Goal: Task Accomplishment & Management: Manage account settings

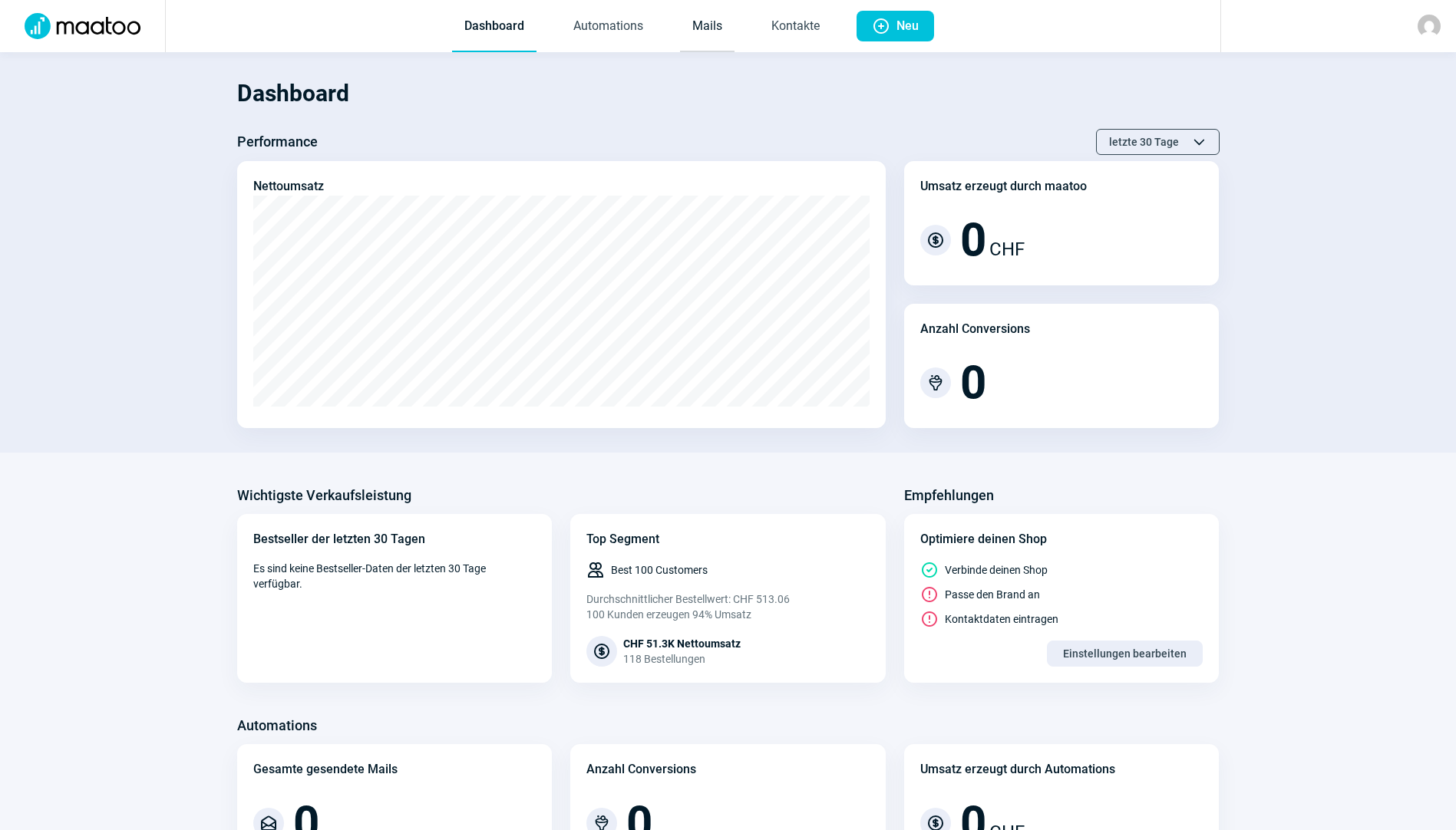
click at [700, 33] on link "Mails" at bounding box center [706, 28] width 54 height 51
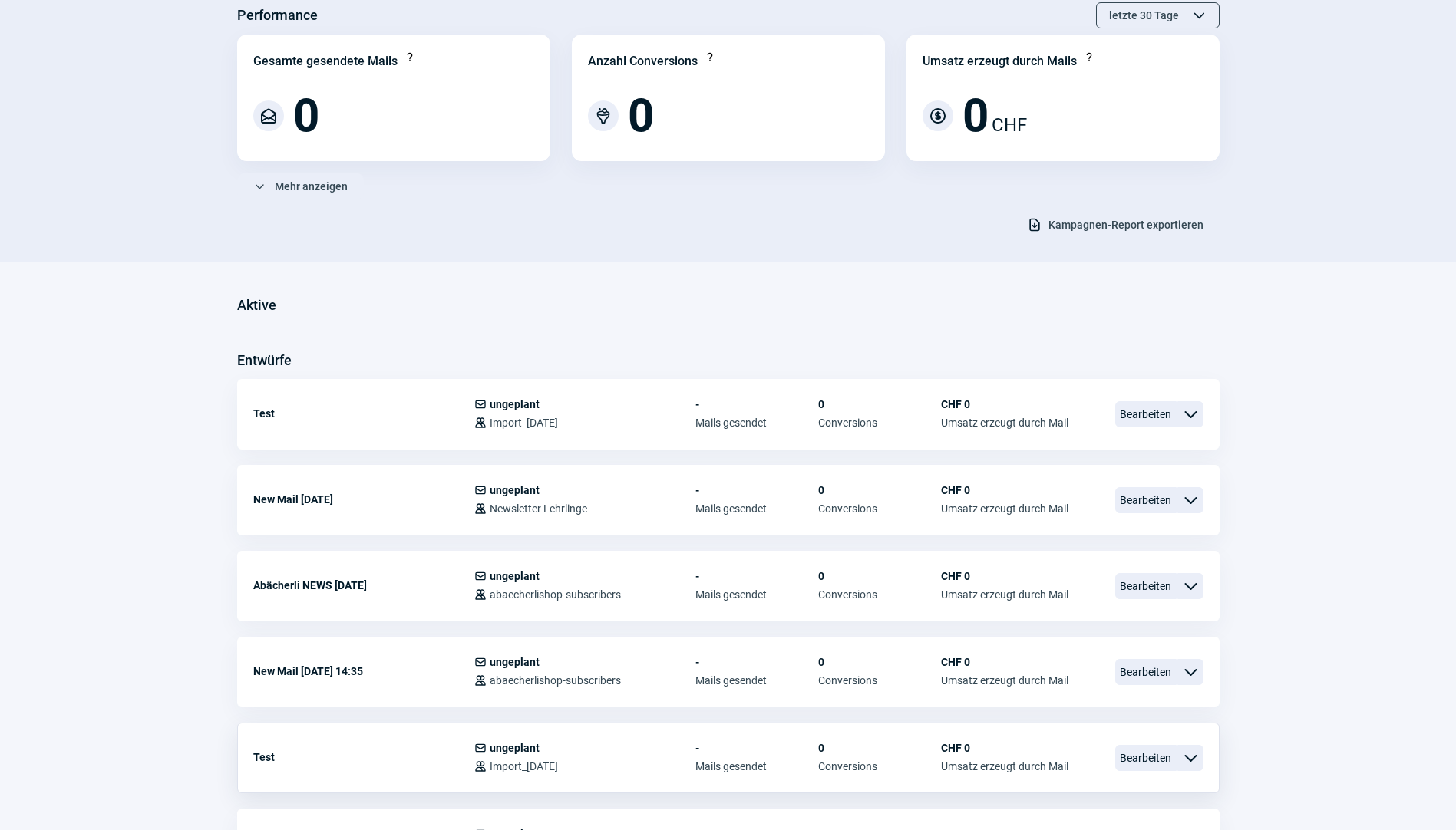
scroll to position [153, 0]
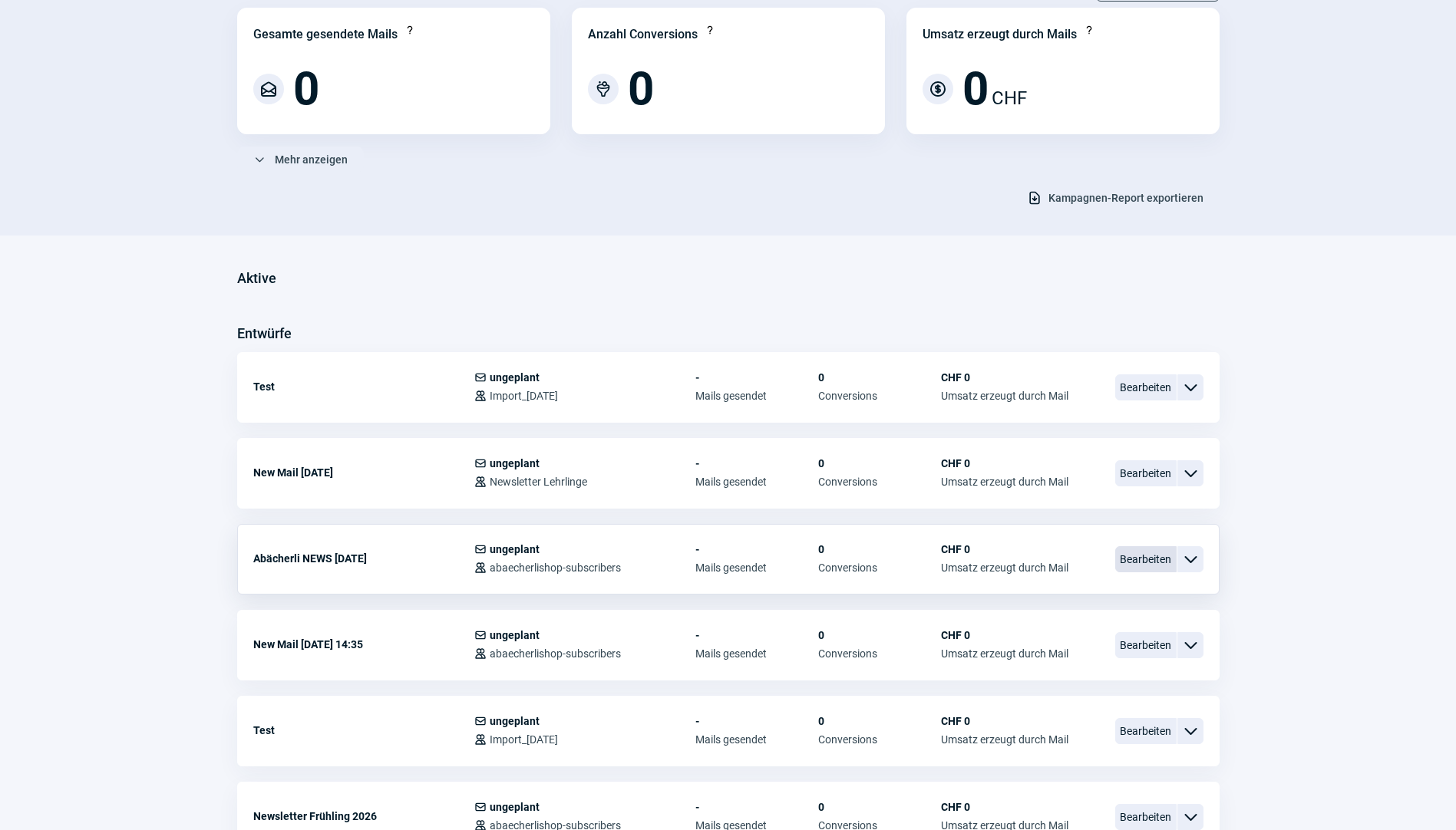
click at [1148, 560] on span "Bearbeiten" at bounding box center [1146, 559] width 61 height 27
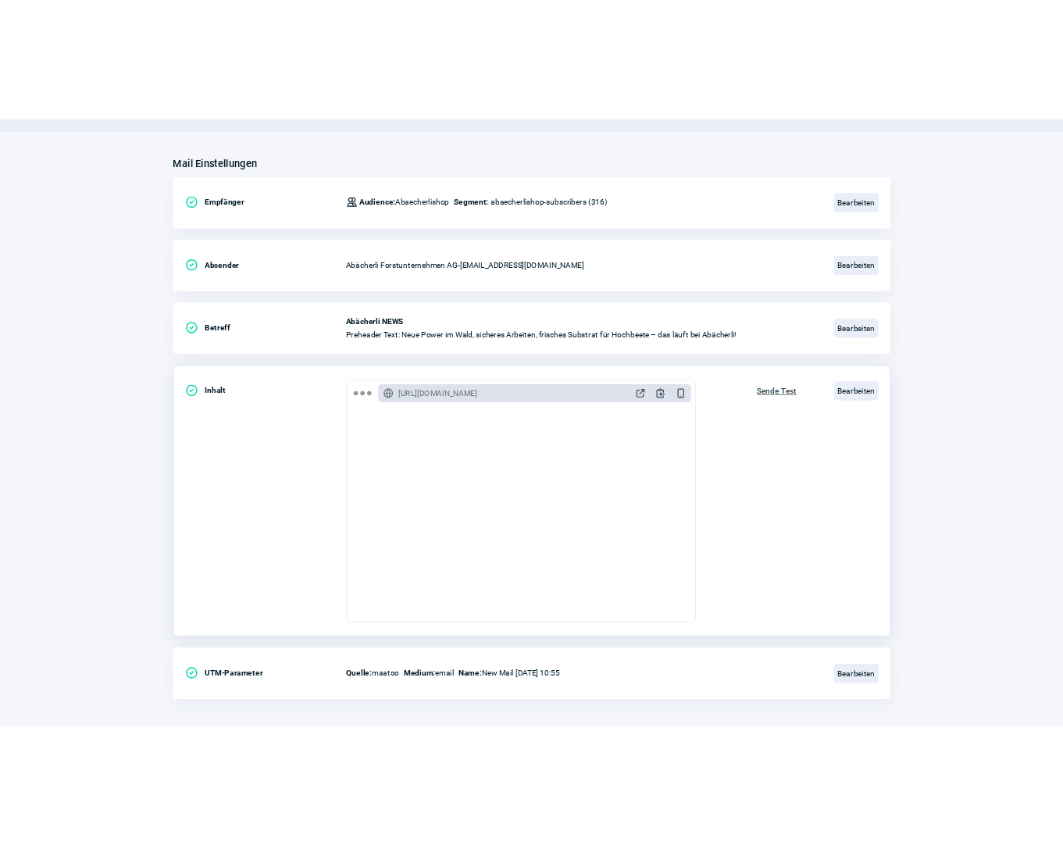
scroll to position [169, 0]
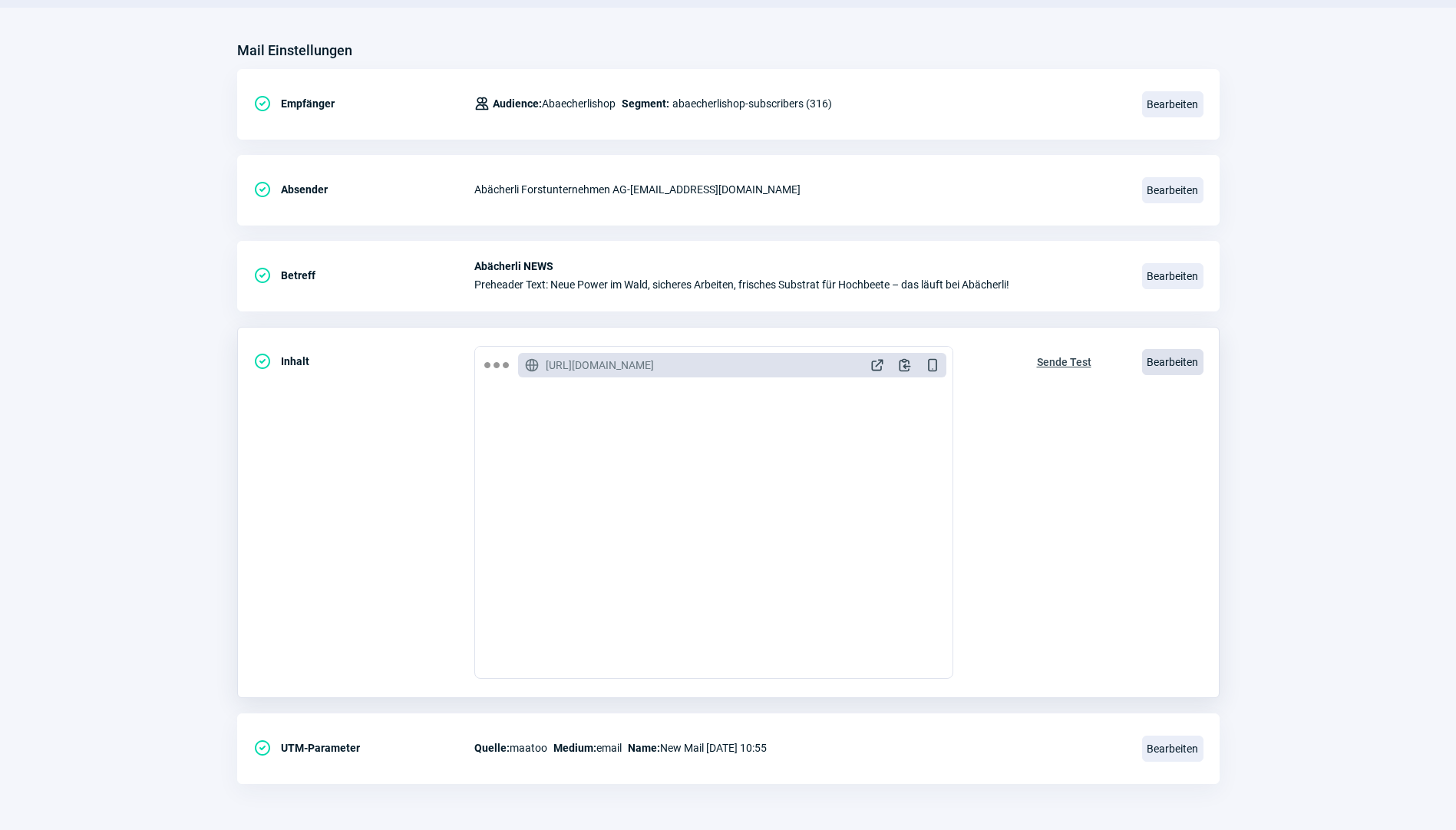
click at [1160, 364] on span "Bearbeiten" at bounding box center [1172, 361] width 61 height 27
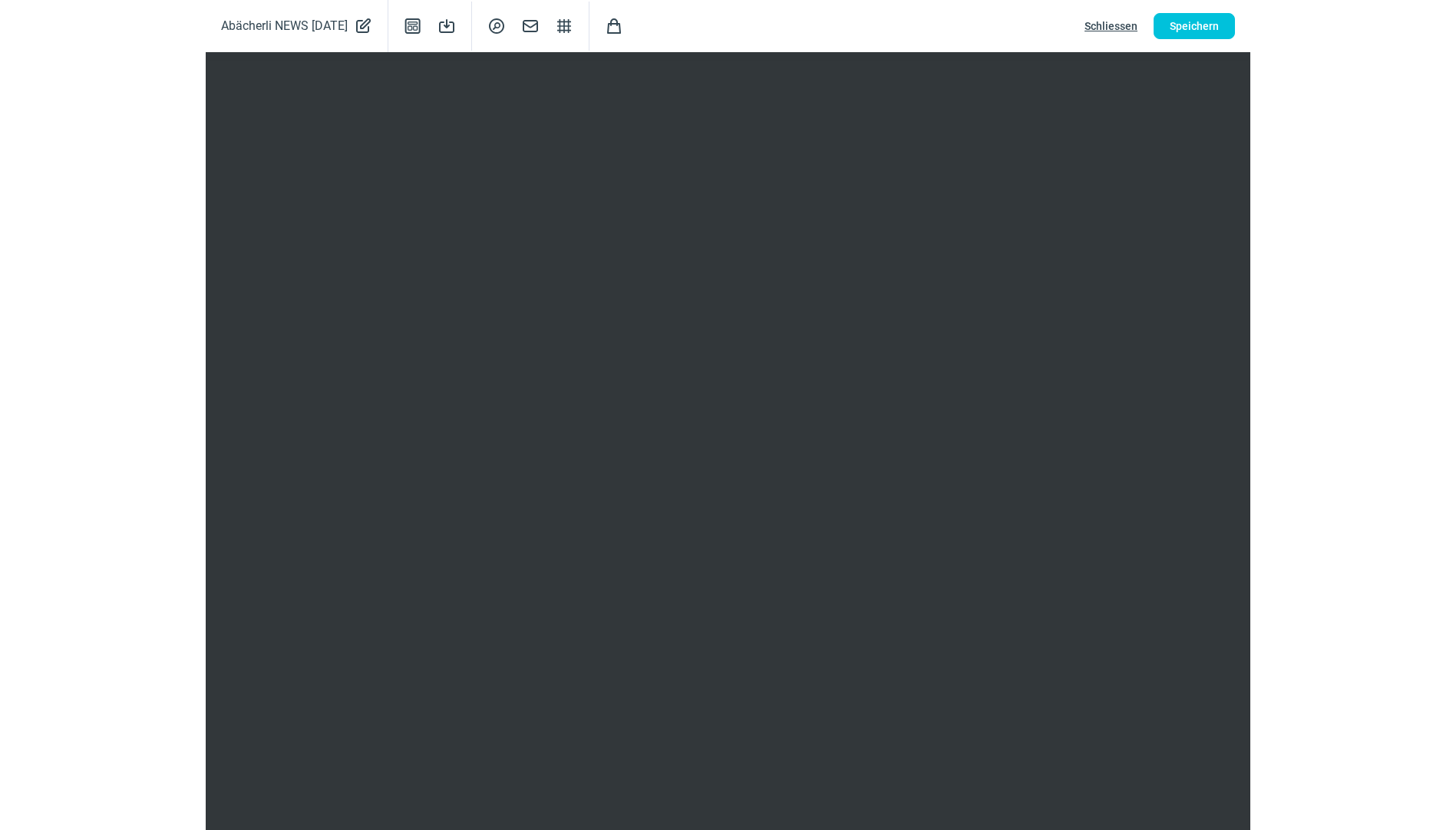
scroll to position [0, 0]
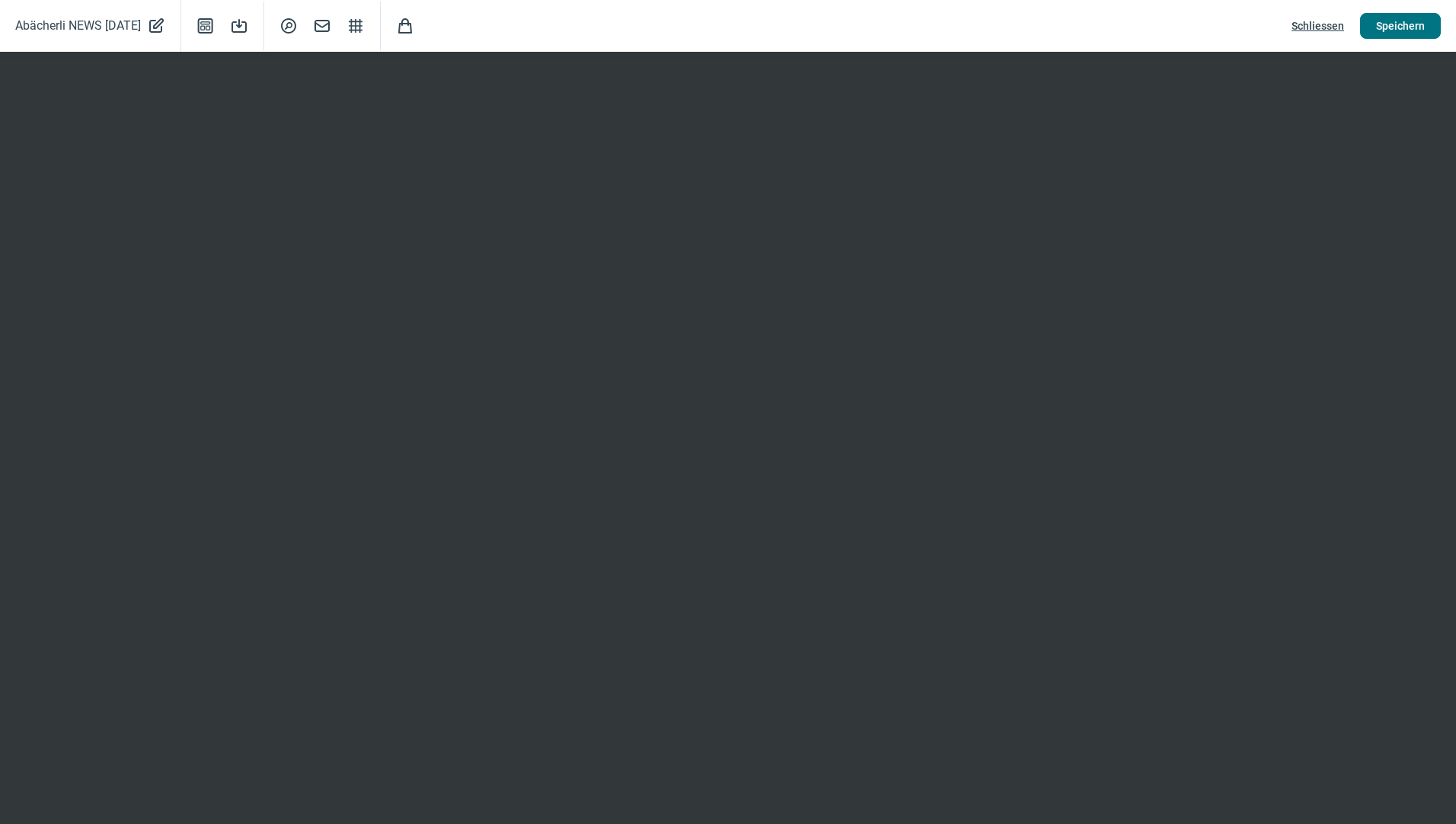
click at [1422, 26] on span "Speichern" at bounding box center [1400, 25] width 49 height 24
click at [1311, 26] on span "Schliessen" at bounding box center [1318, 25] width 53 height 24
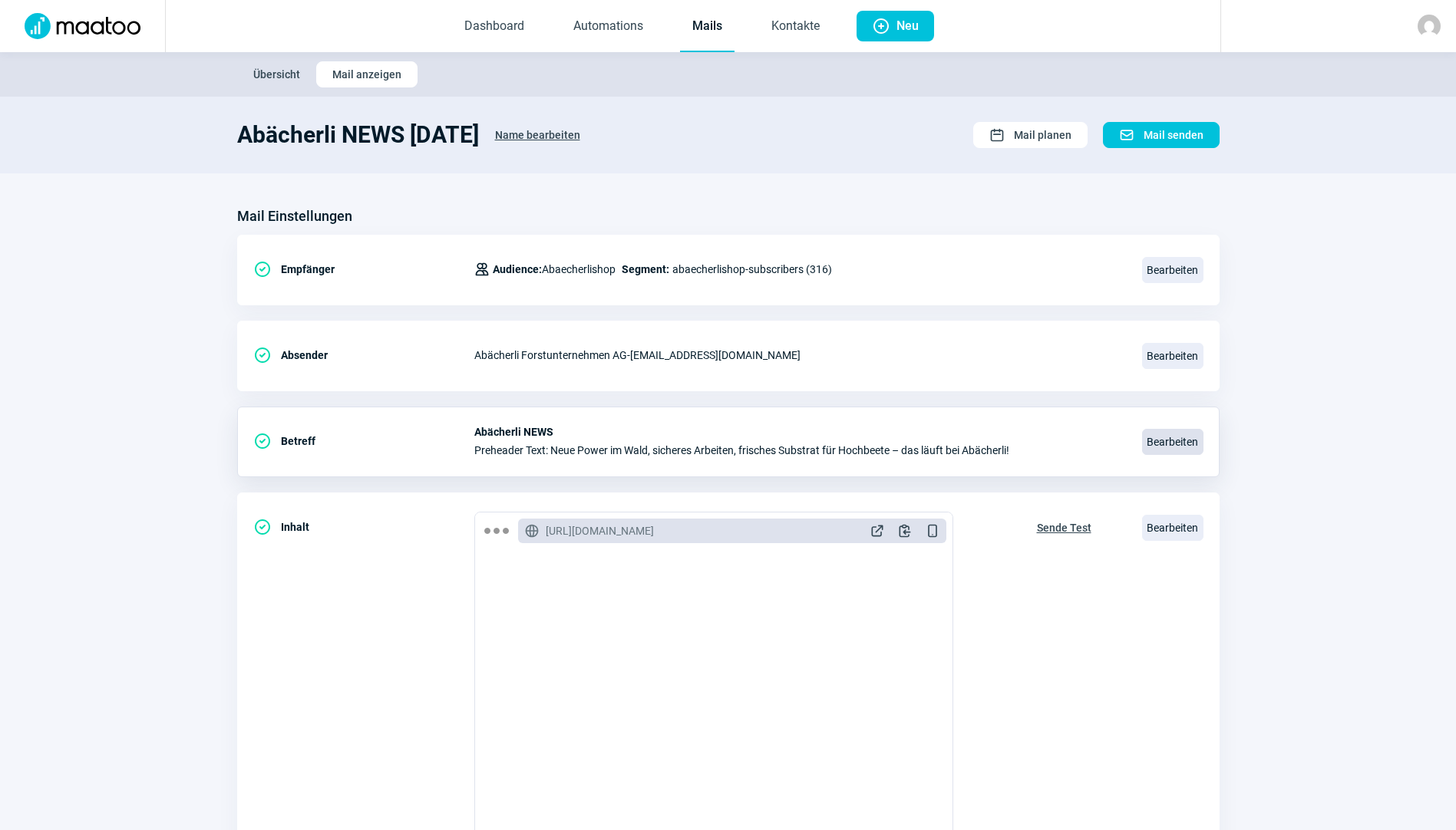
click at [1167, 437] on span "Bearbeiten" at bounding box center [1172, 442] width 61 height 27
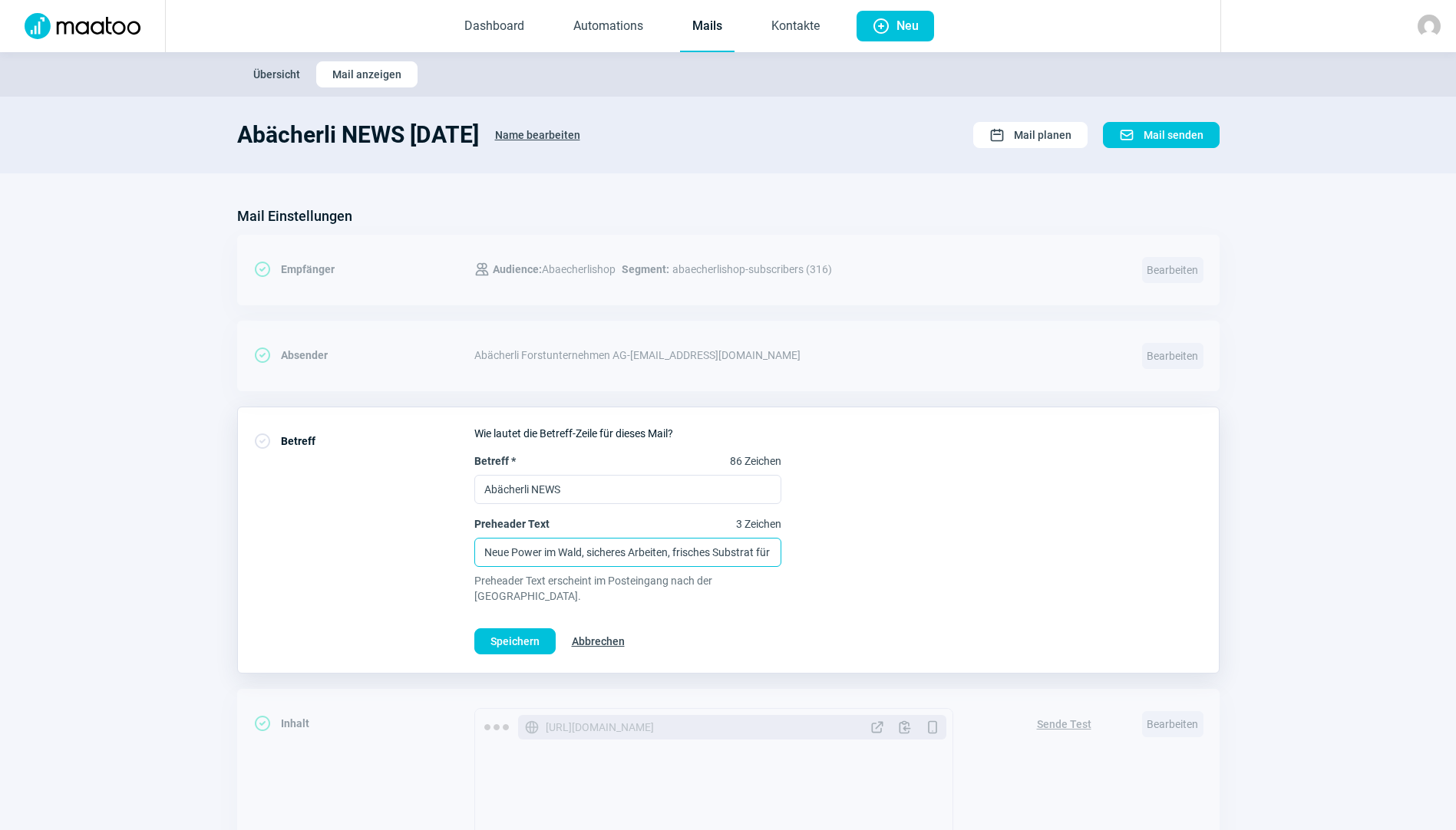
click at [643, 555] on input "Neue Power im Wald, sicheres Arbeiten, frisches Substrat für Hochbeete – das lä…" at bounding box center [628, 553] width 307 height 29
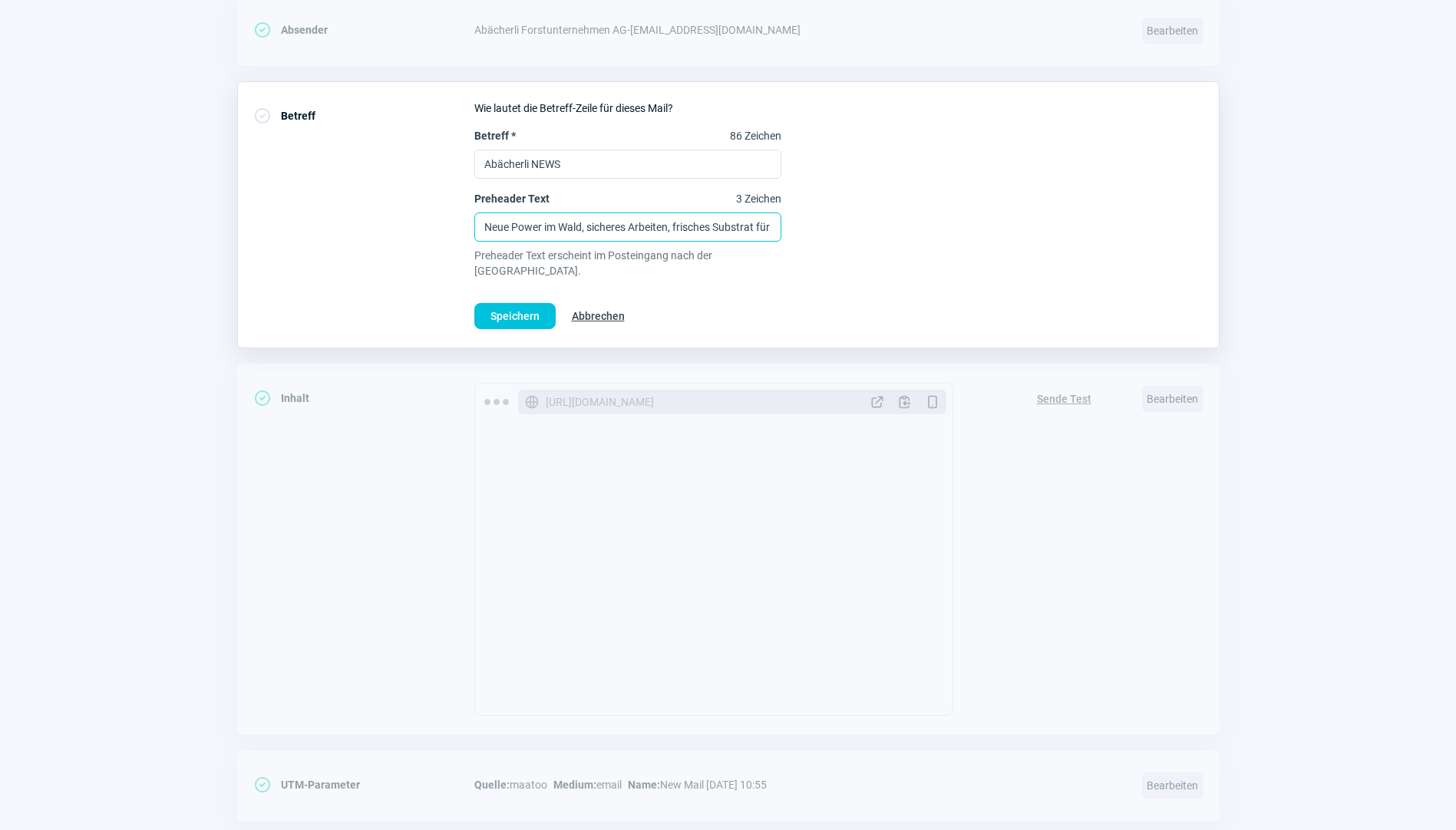
scroll to position [347, 0]
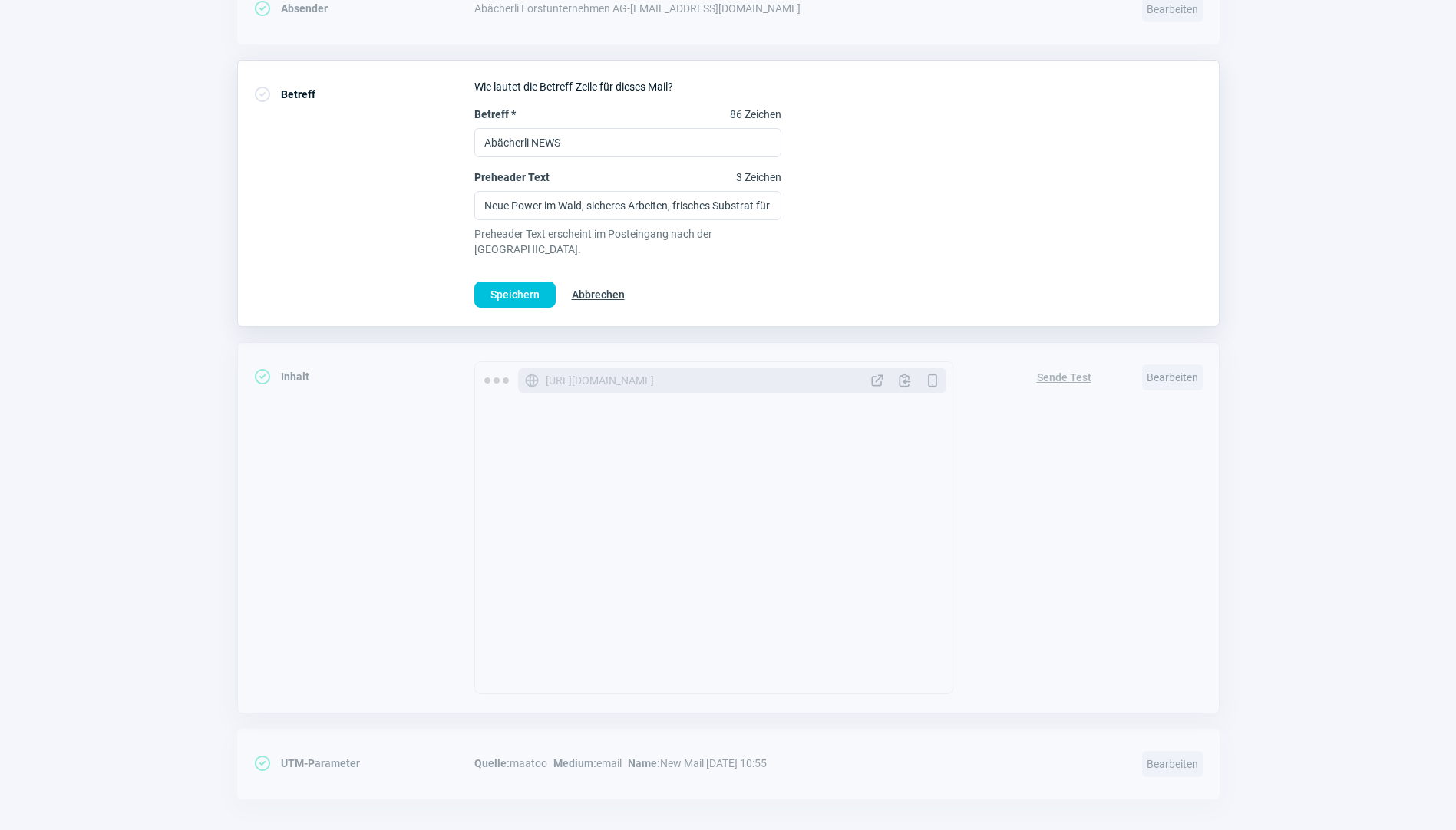
click at [1100, 485] on div "Sende Test" at bounding box center [1064, 527] width 86 height 333
click at [555, 210] on input "Neue Power im Wald, sicheres Arbeiten, frisches Substrat für Hochbeete – das lä…" at bounding box center [628, 205] width 307 height 29
drag, startPoint x: 484, startPoint y: 202, endPoint x: 900, endPoint y: 193, distance: 416.1
click at [900, 193] on div "Betreff * 86 Zeichen Abächerli NEWS Preheader Text 3 Zeichen Neue Power im Wald…" at bounding box center [839, 182] width 729 height 150
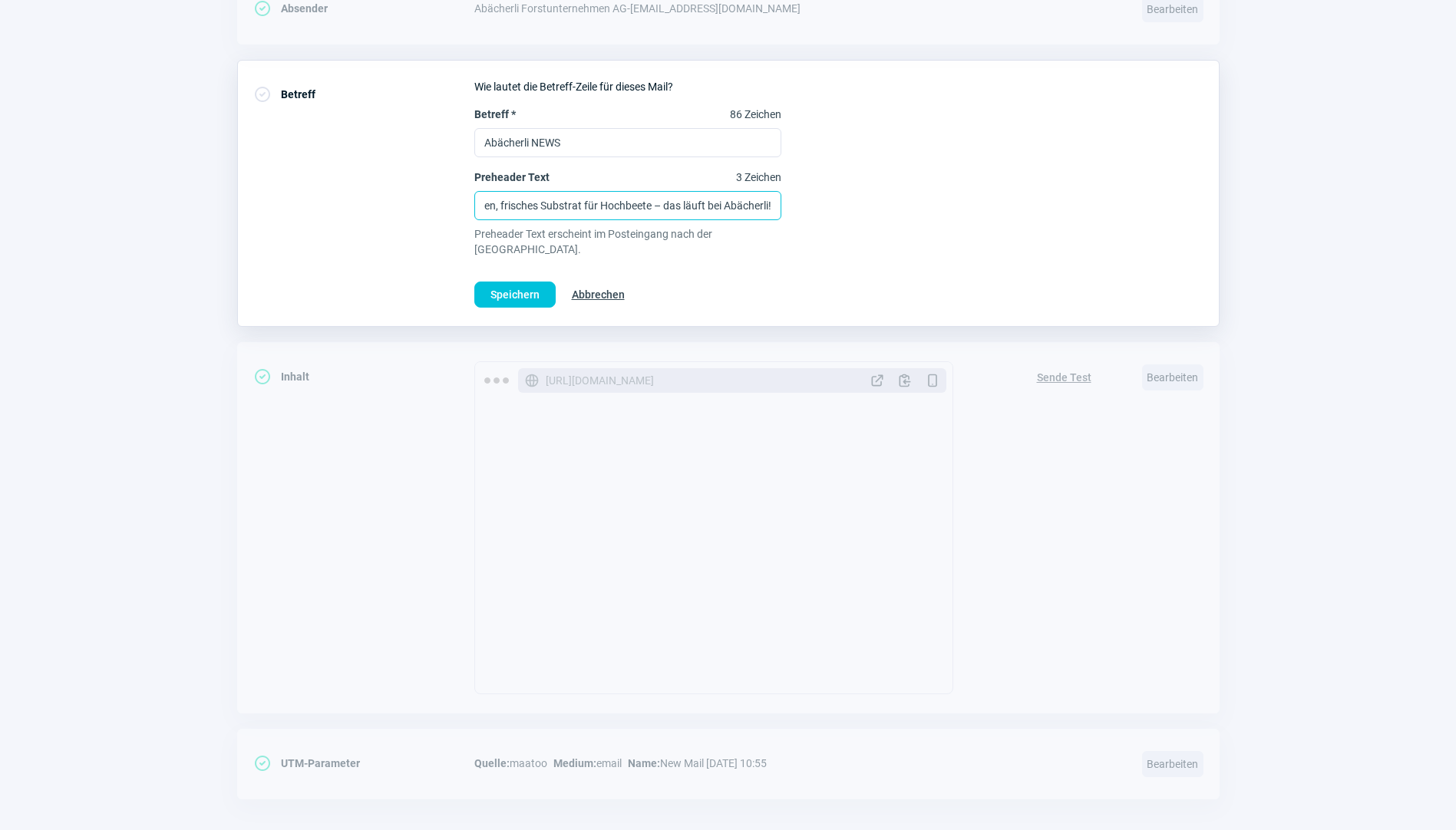
paste input "Etwas verspätet – dafür mit viel Holz: Rückblick Exkursion, neuer Seilkran, Som…"
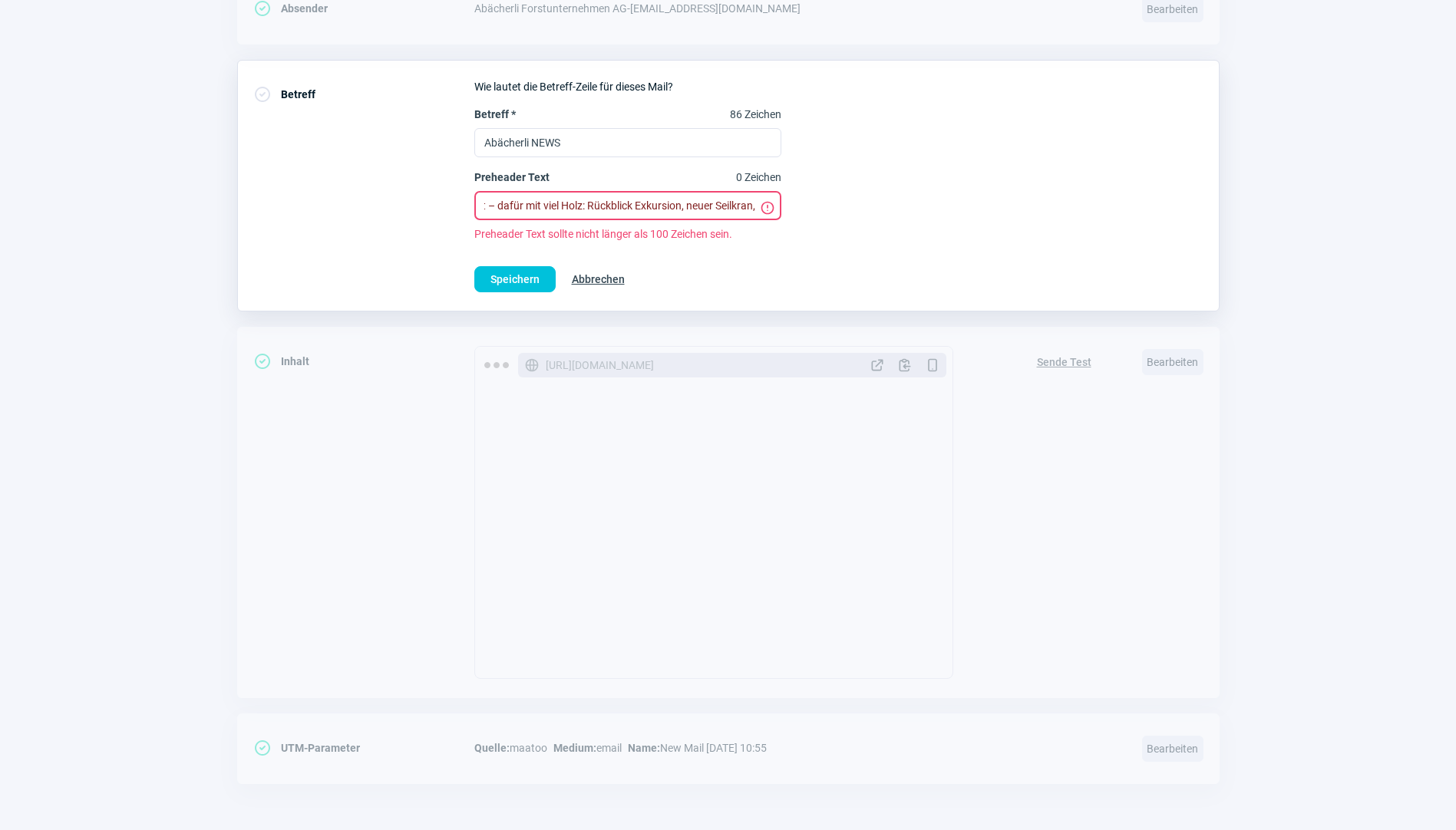
scroll to position [0, 46]
drag, startPoint x: 613, startPoint y: 201, endPoint x: 573, endPoint y: 201, distance: 40.0
click at [573, 201] on input "Etwas verspätet – dafür mit viel Holz: Rückblick Exkursion, neuer Seilkran, Som…" at bounding box center [628, 205] width 307 height 29
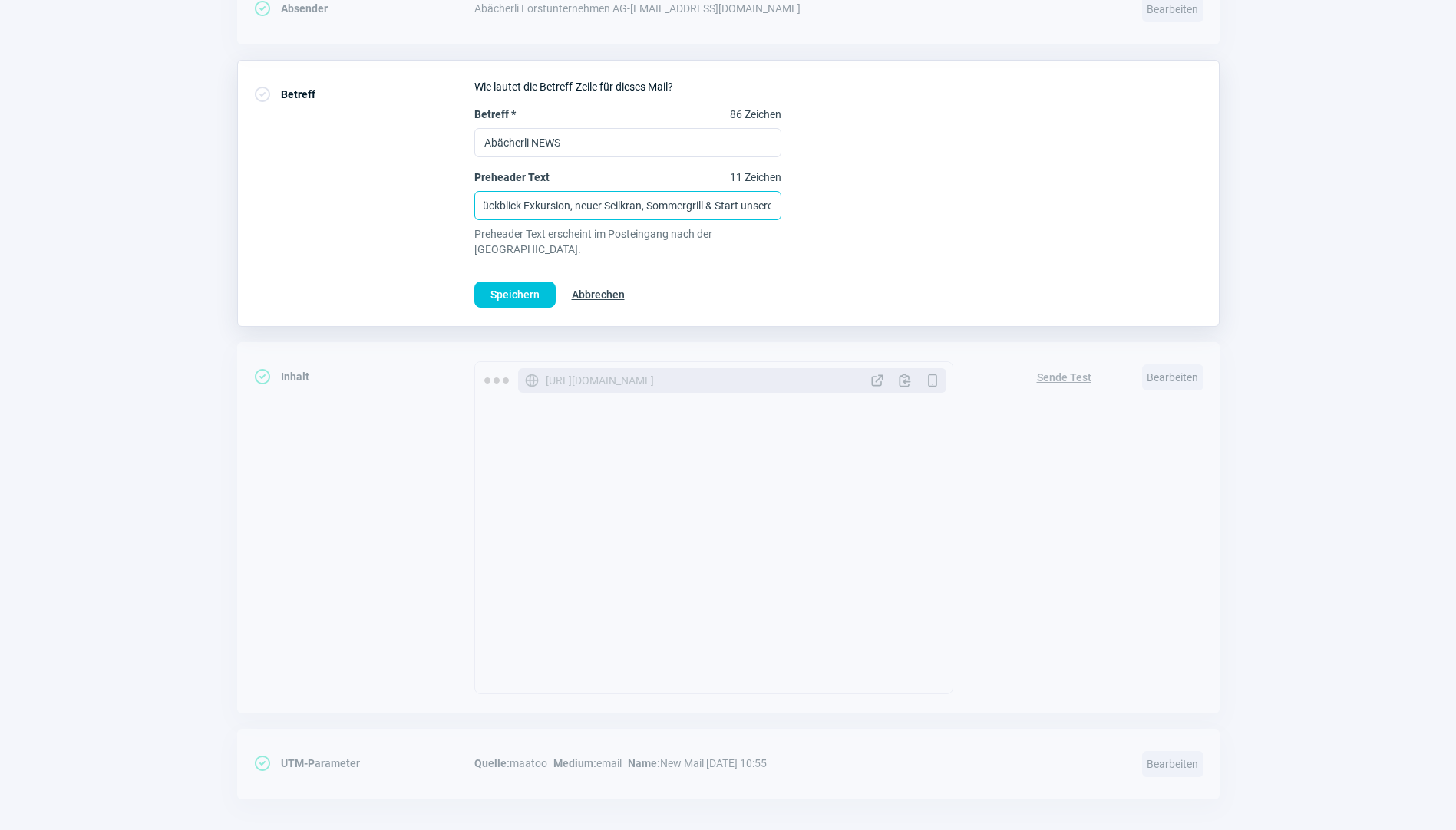
scroll to position [0, 149]
drag, startPoint x: 672, startPoint y: 203, endPoint x: 749, endPoint y: 208, distance: 77.2
type input "Etwas verspätet – Rückblick Exkursion, neuer Seilkran, Sommergrill & Start unse…"
click at [818, 203] on div "Betreff * 86 Zeichen Abächerli NEWS Preheader Text 11 Zeichen Etwas verspätet –…" at bounding box center [839, 182] width 729 height 150
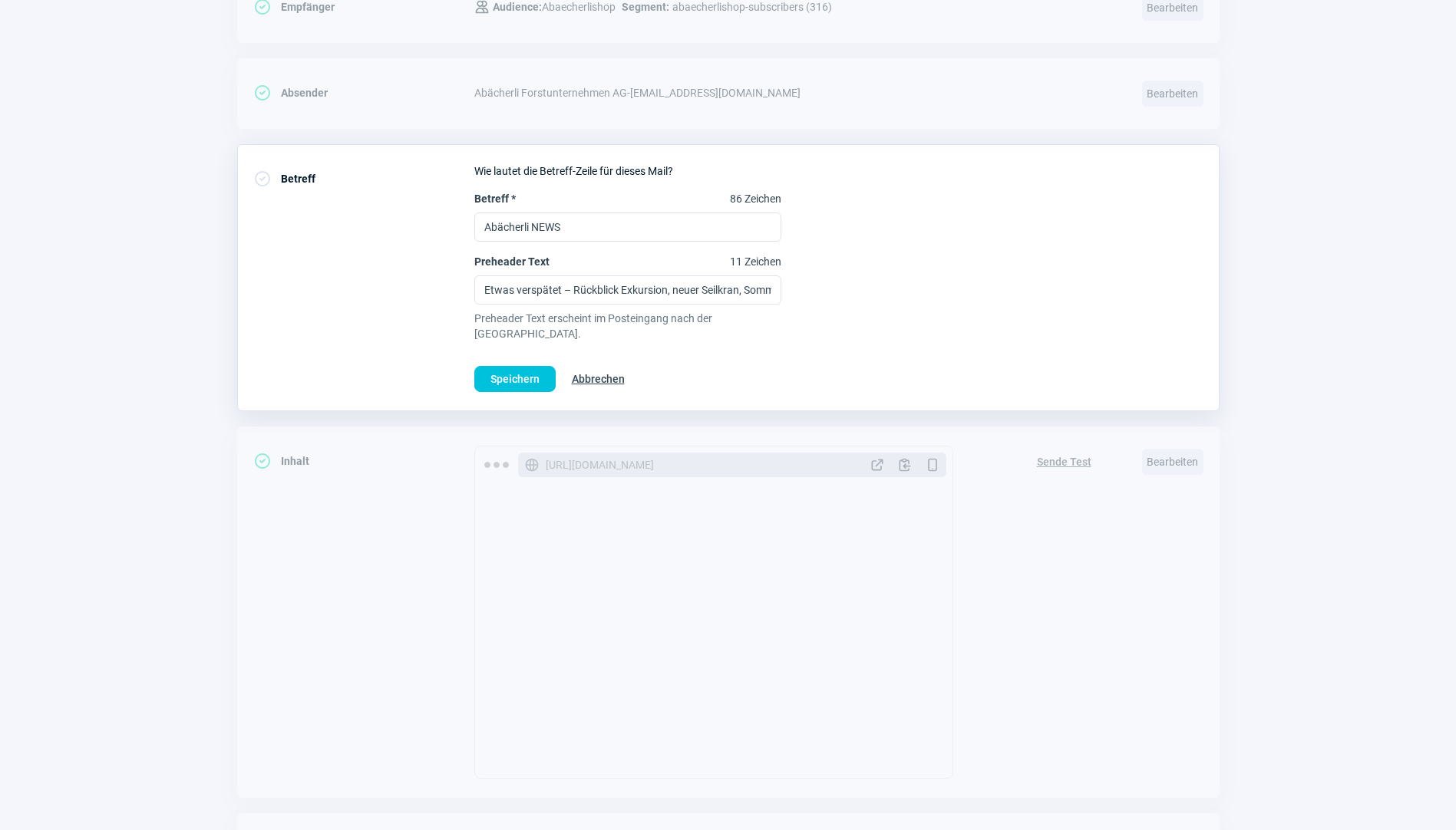
scroll to position [270, 0]
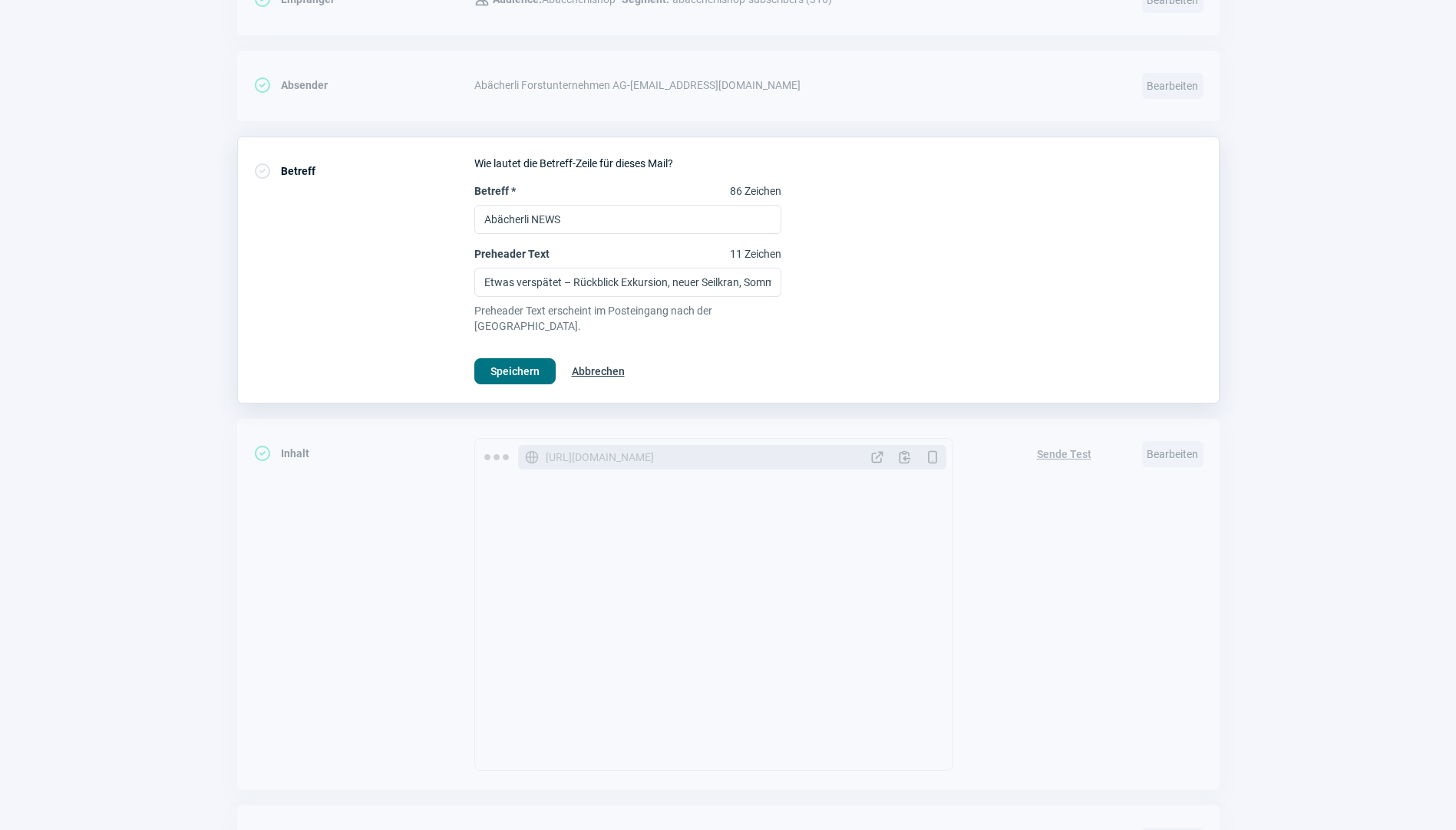
click at [518, 360] on span "Speichern" at bounding box center [515, 371] width 49 height 25
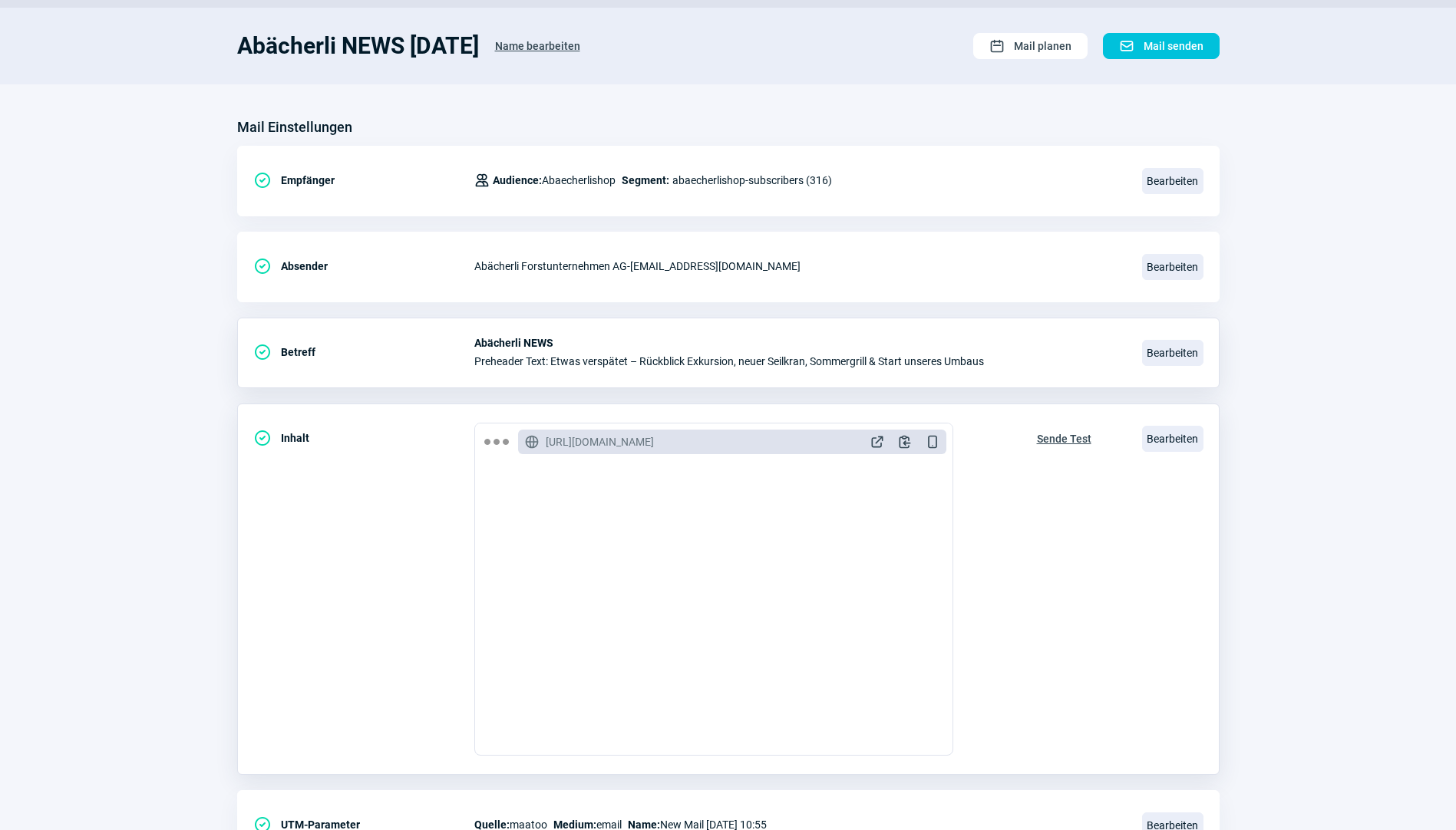
scroll to position [2330, 0]
